Goal: Navigation & Orientation: Find specific page/section

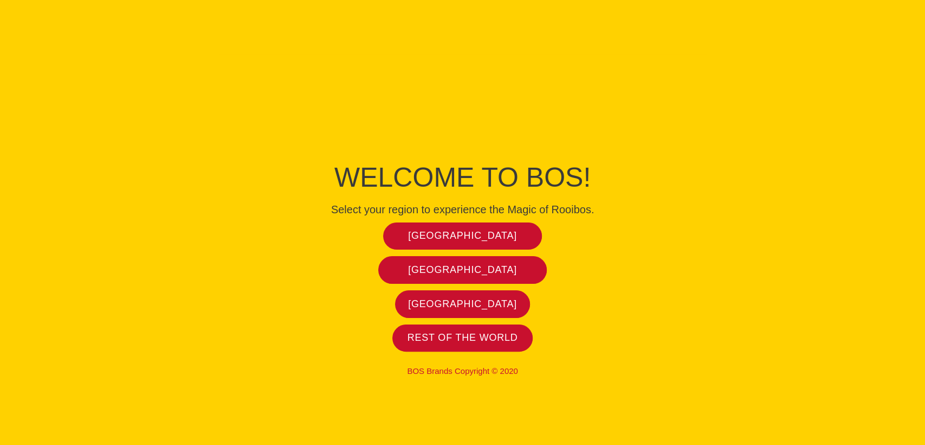
click at [458, 15] on div "Welcome to BOS! Select your region to experience the Magic of Rooibos. South Af…" at bounding box center [463, 222] width 618 height 445
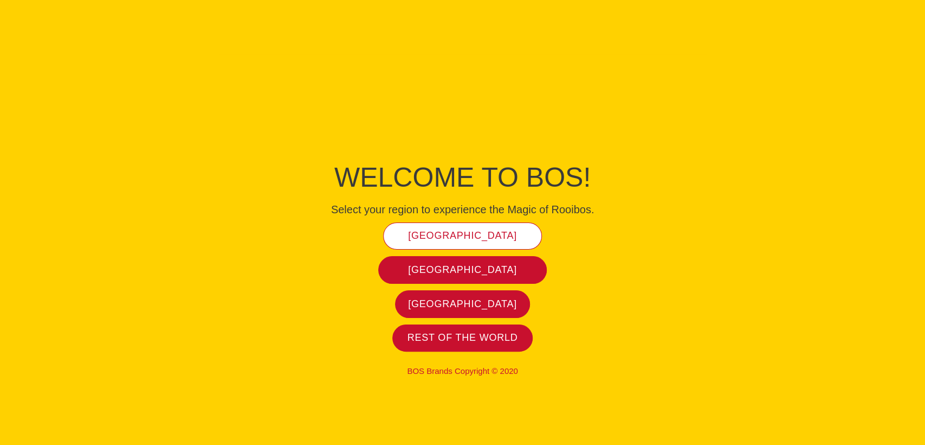
click at [480, 236] on span "[GEOGRAPHIC_DATA]" at bounding box center [462, 235] width 109 height 12
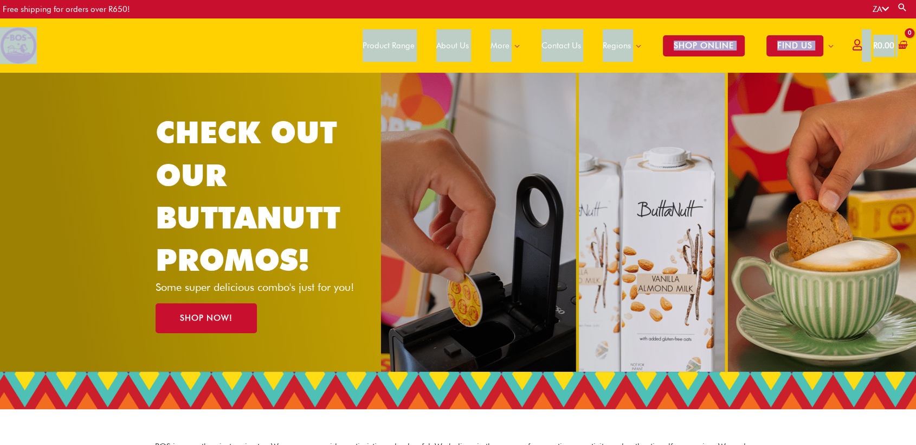
click at [70, 44] on div "Main Menu Product Range About Us More Menu Toggle The Magic of Rooibos Make it …" at bounding box center [458, 45] width 916 height 54
